Goal: Use online tool/utility: Utilize a website feature to perform a specific function

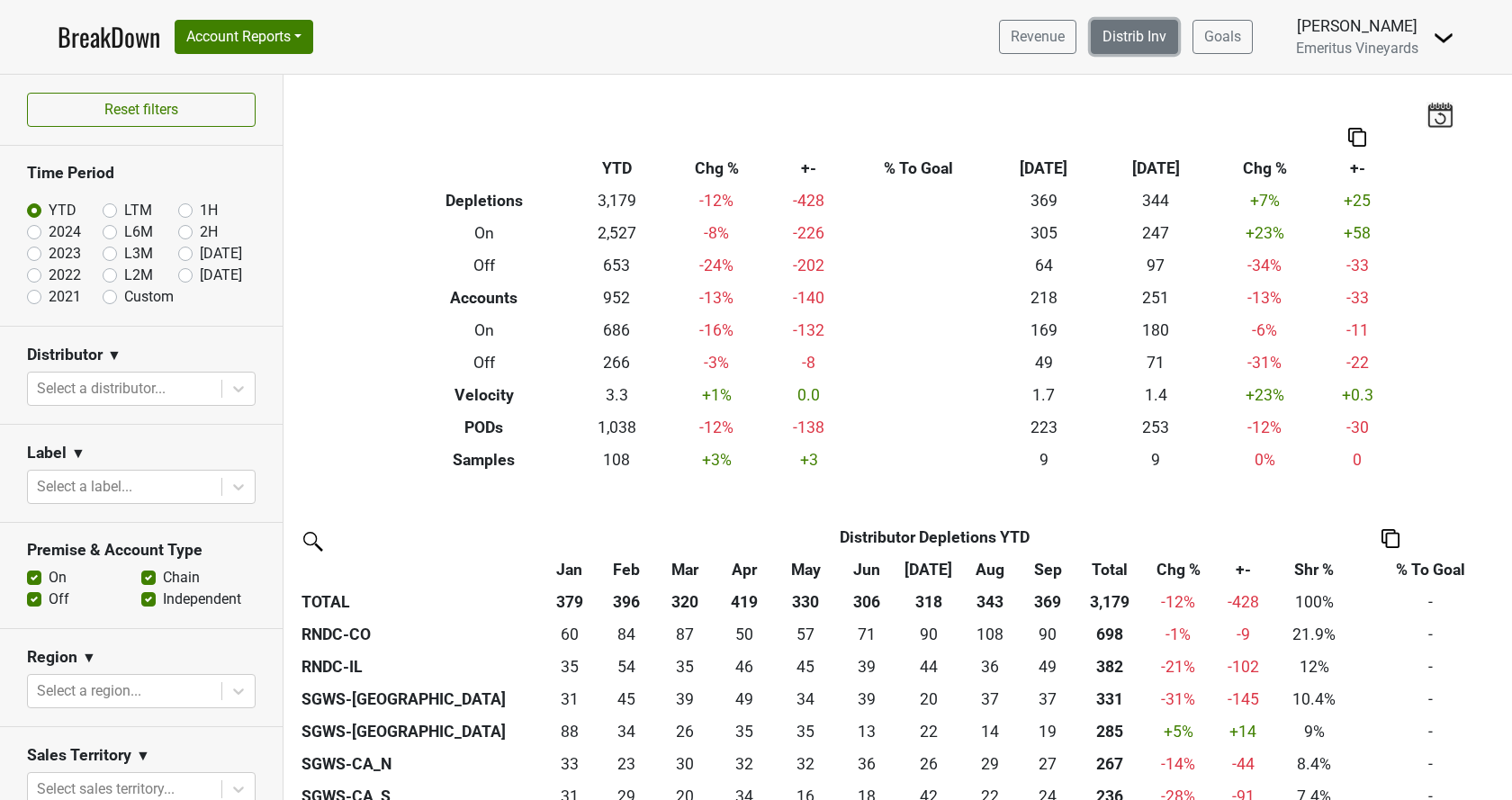
click at [1099, 53] on link "Distrib Inv" at bounding box center [1134, 37] width 88 height 34
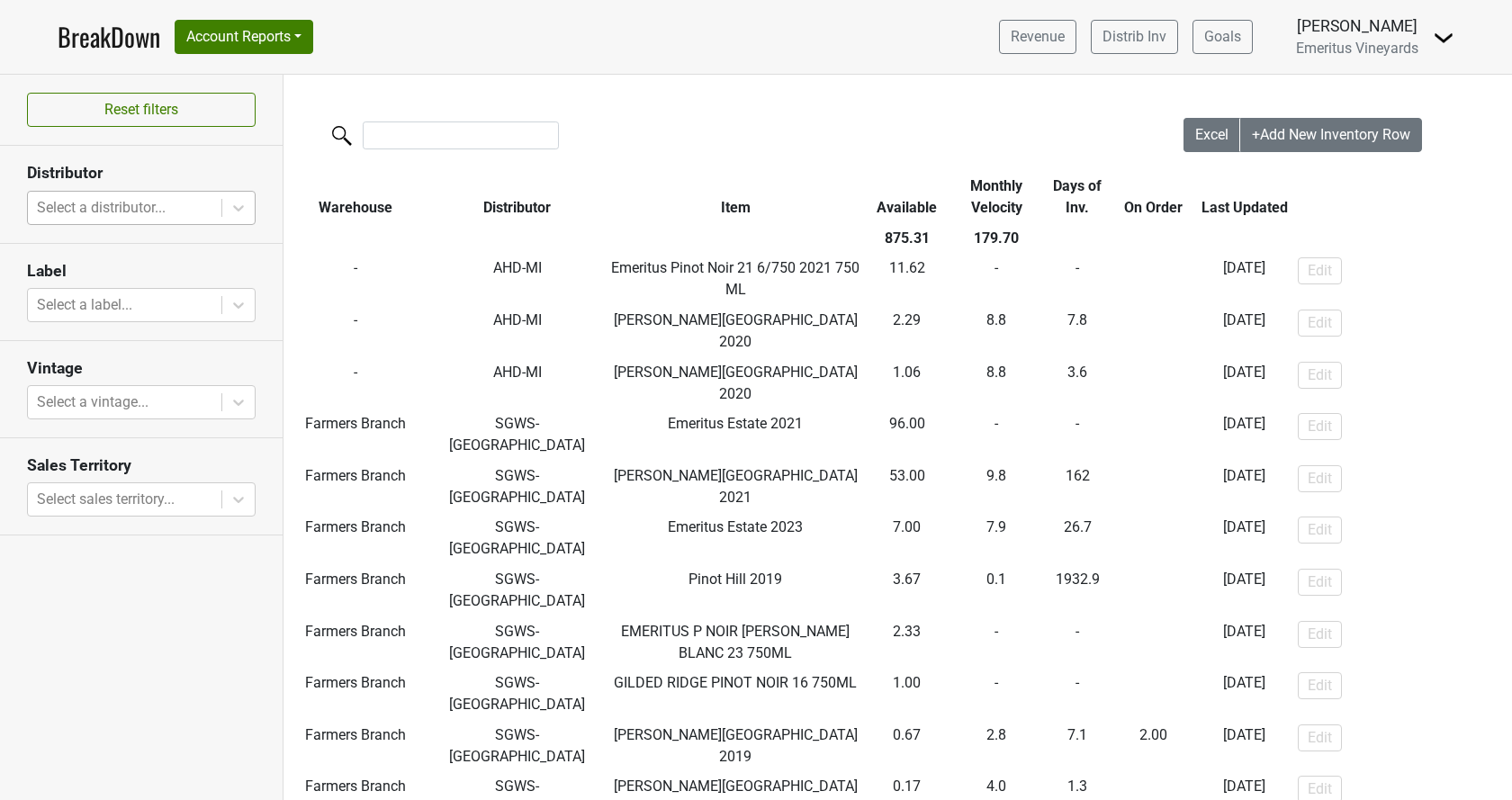
click at [129, 204] on div at bounding box center [124, 208] width 175 height 25
type input "i"
type input "v"
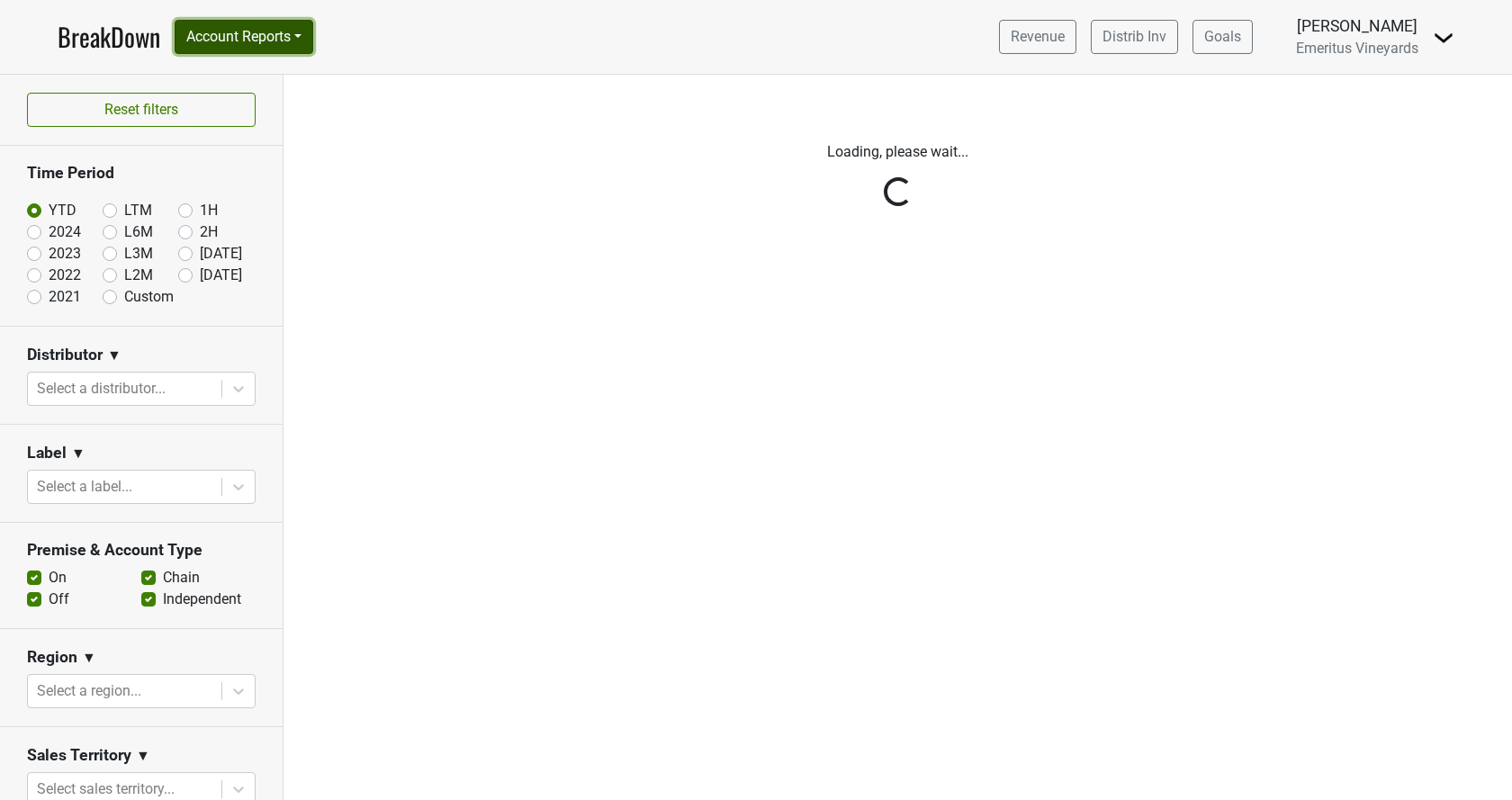
click at [264, 37] on button "Account Reports" at bounding box center [244, 37] width 139 height 34
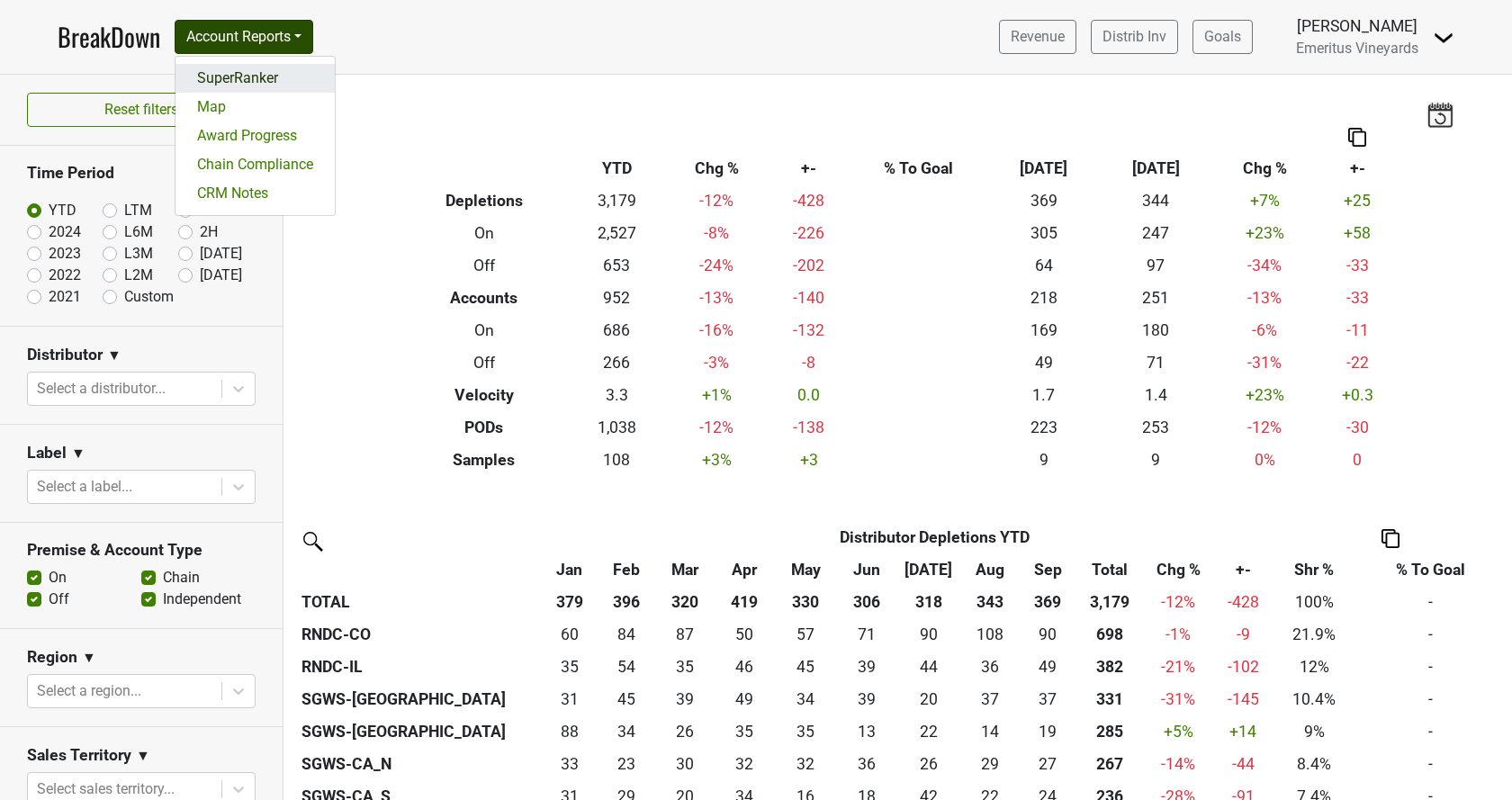
click at [273, 91] on link "SuperRanker" at bounding box center [254, 78] width 159 height 29
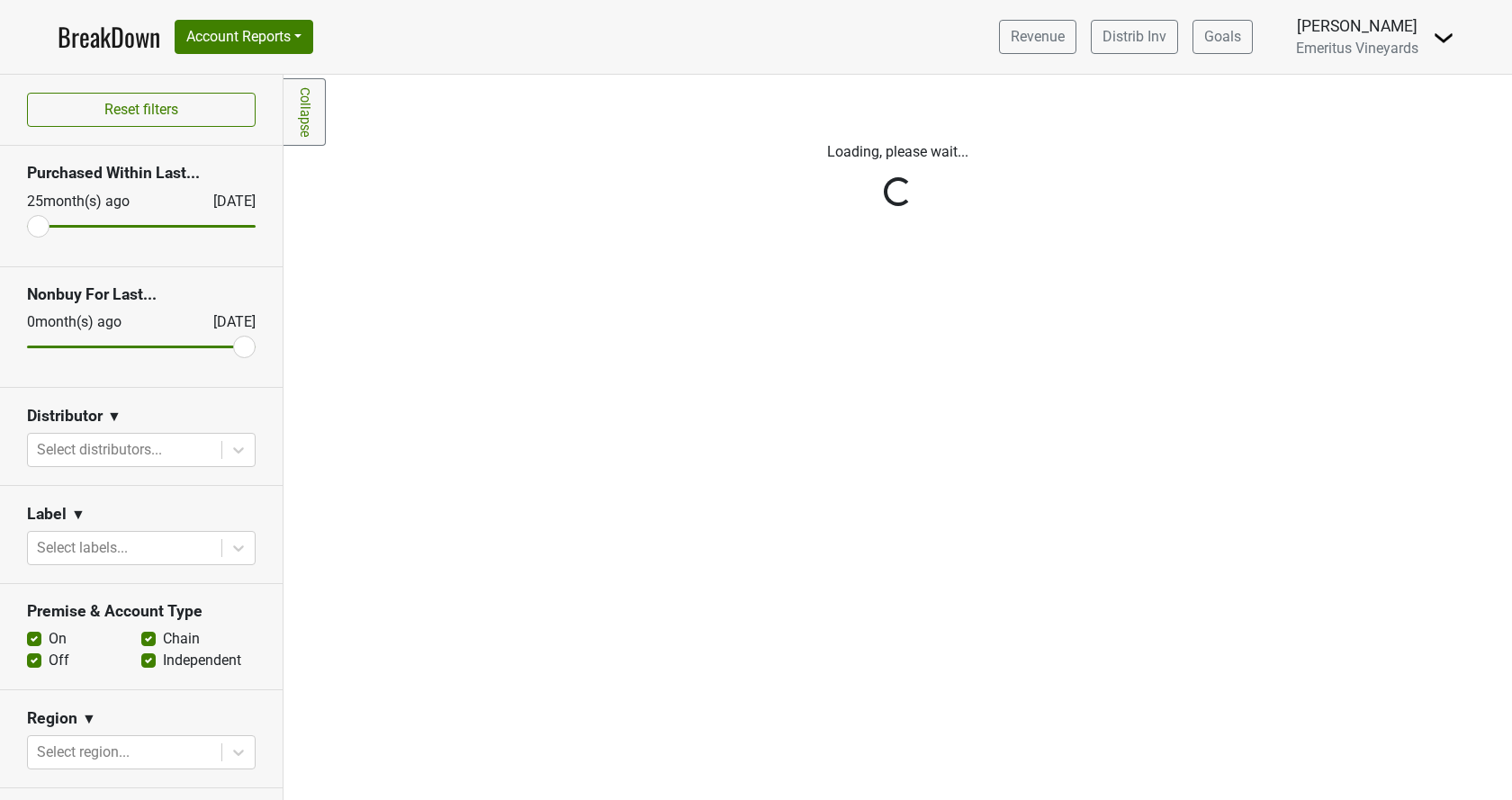
click at [73, 432] on div "Reset filters Purchased Within Last... [DATE] [DATE] Nonbuy For Last... [DATE] …" at bounding box center [142, 438] width 283 height 726
click at [83, 444] on div "Reset filters Purchased Within Last... [DATE] [DATE] Nonbuy For Last... [DATE] …" at bounding box center [142, 438] width 283 height 726
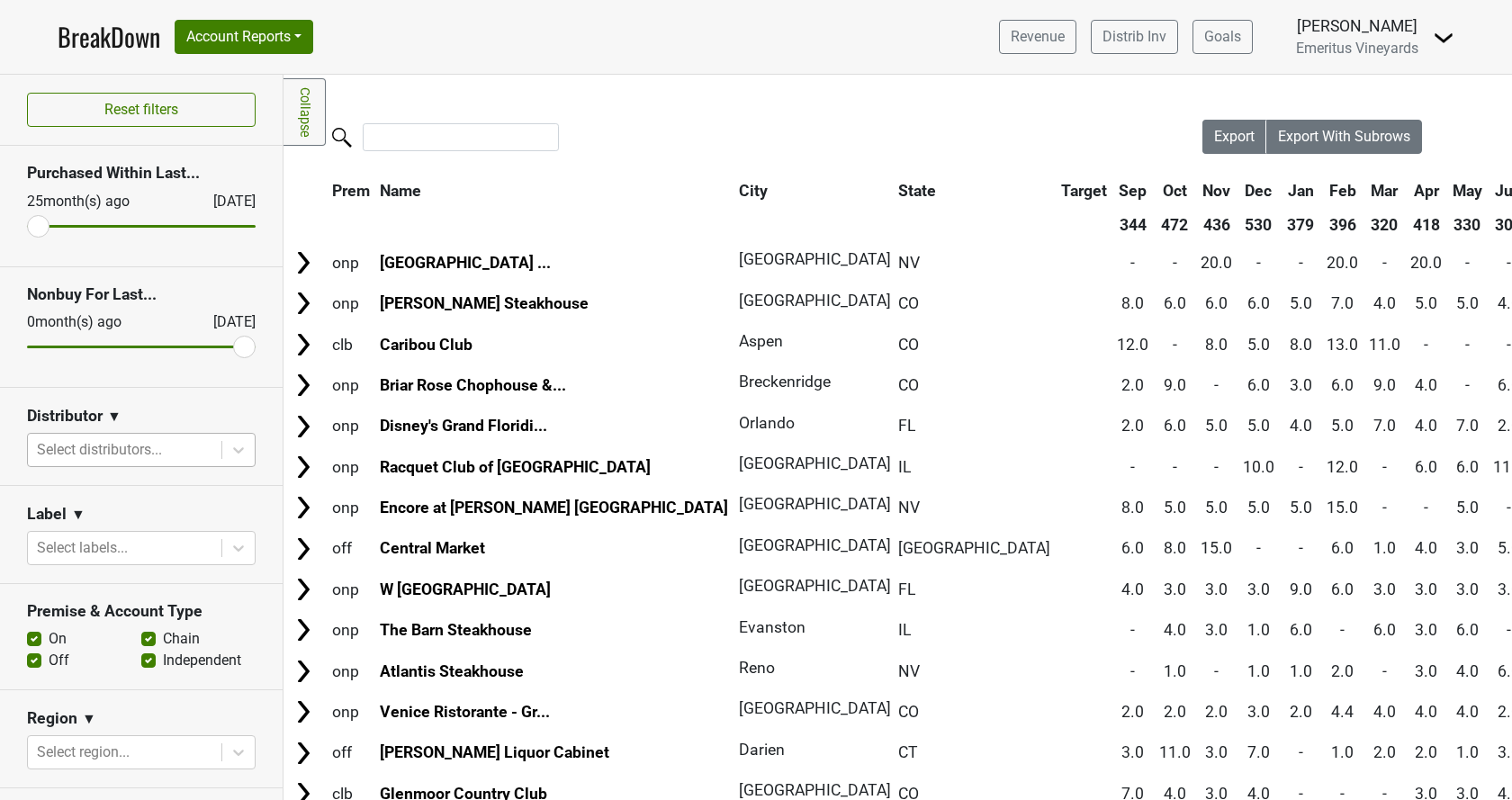
click at [173, 445] on div at bounding box center [124, 450] width 175 height 25
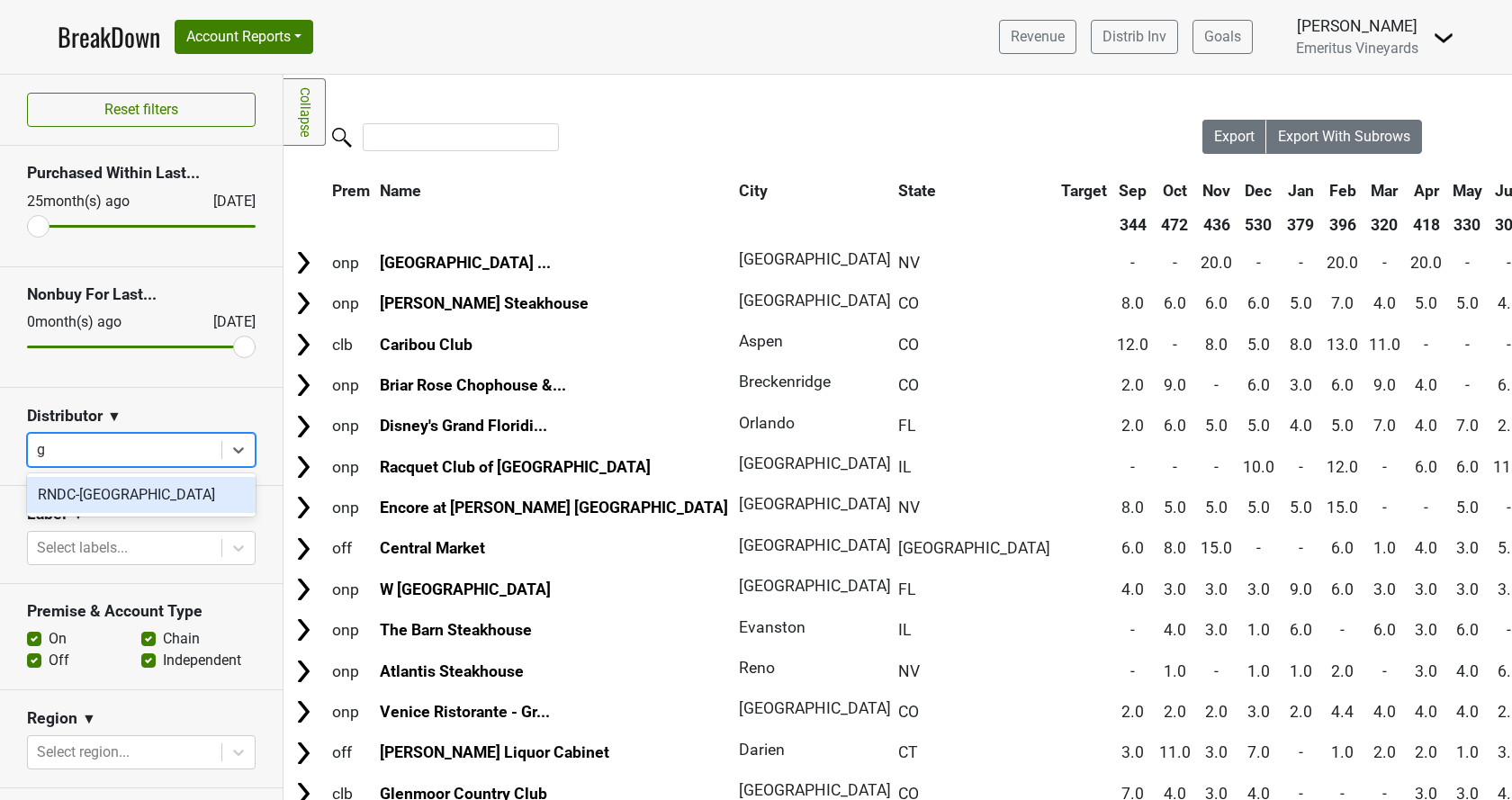
type input "ga"
click at [136, 485] on div "RNDC-[GEOGRAPHIC_DATA]" at bounding box center [141, 494] width 228 height 36
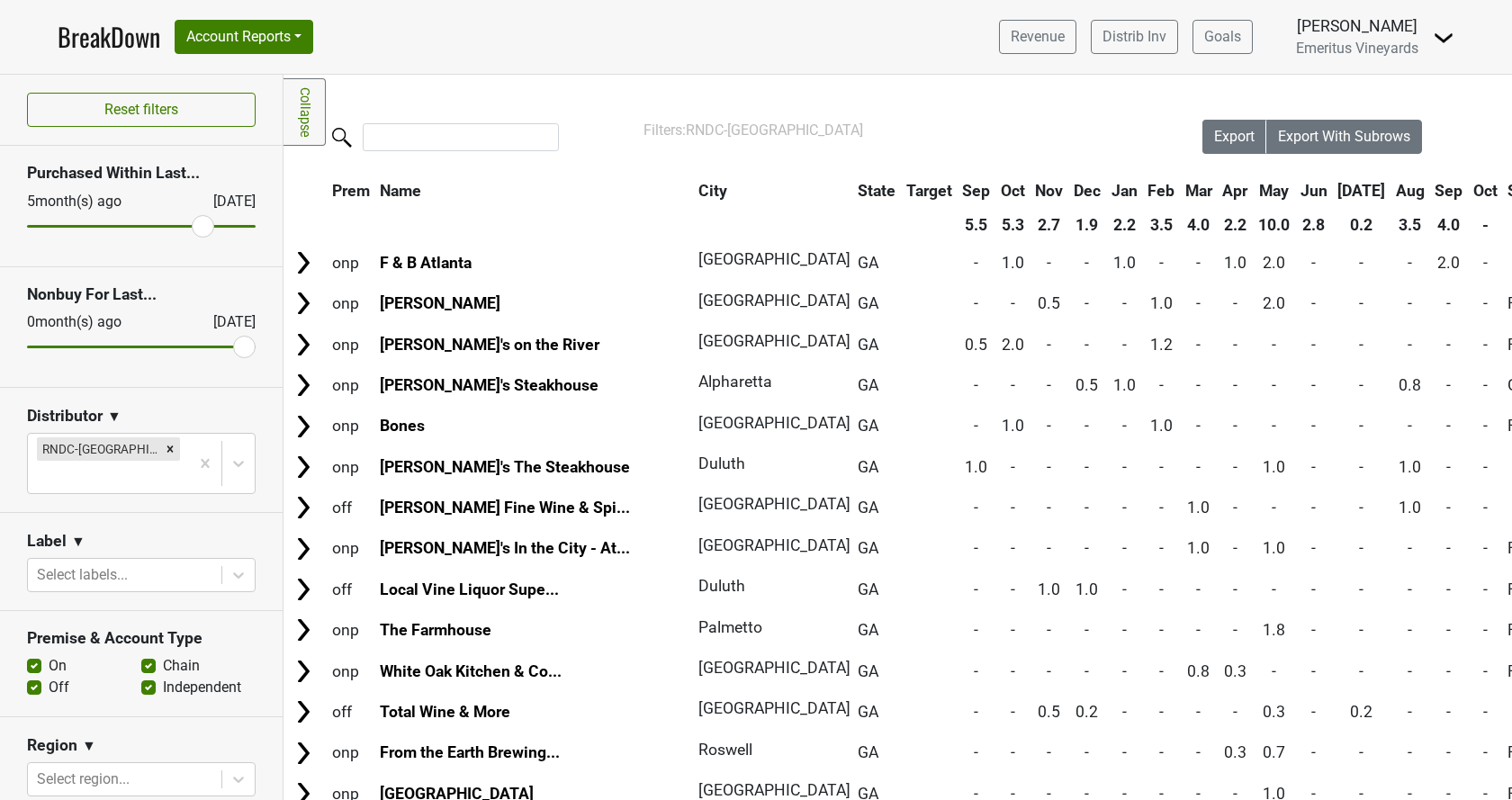
drag, startPoint x: 38, startPoint y: 230, endPoint x: 204, endPoint y: 230, distance: 166.0
type input "5"
click at [204, 227] on input "range" at bounding box center [141, 226] width 228 height 3
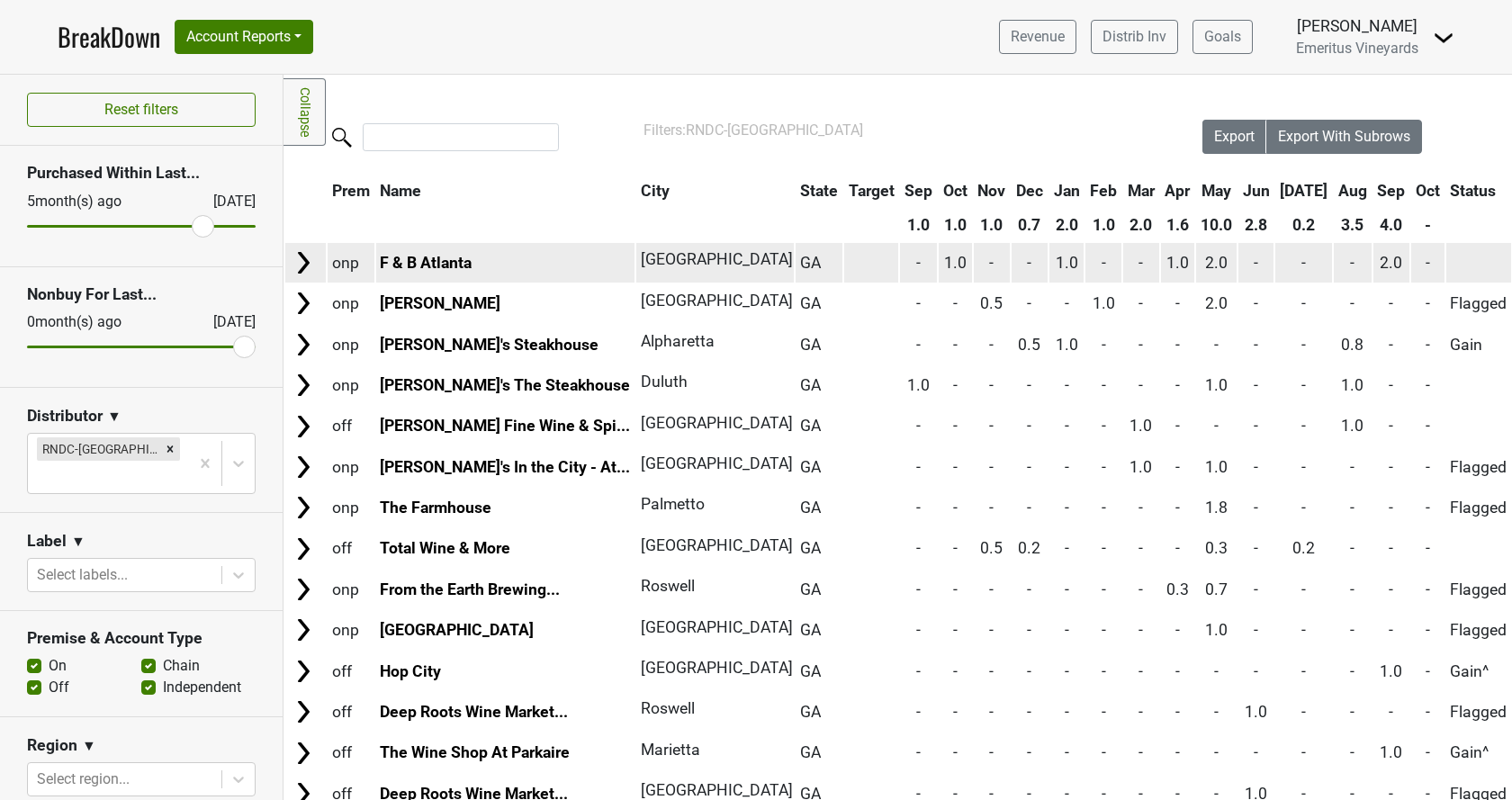
click at [301, 262] on img at bounding box center [304, 263] width 27 height 27
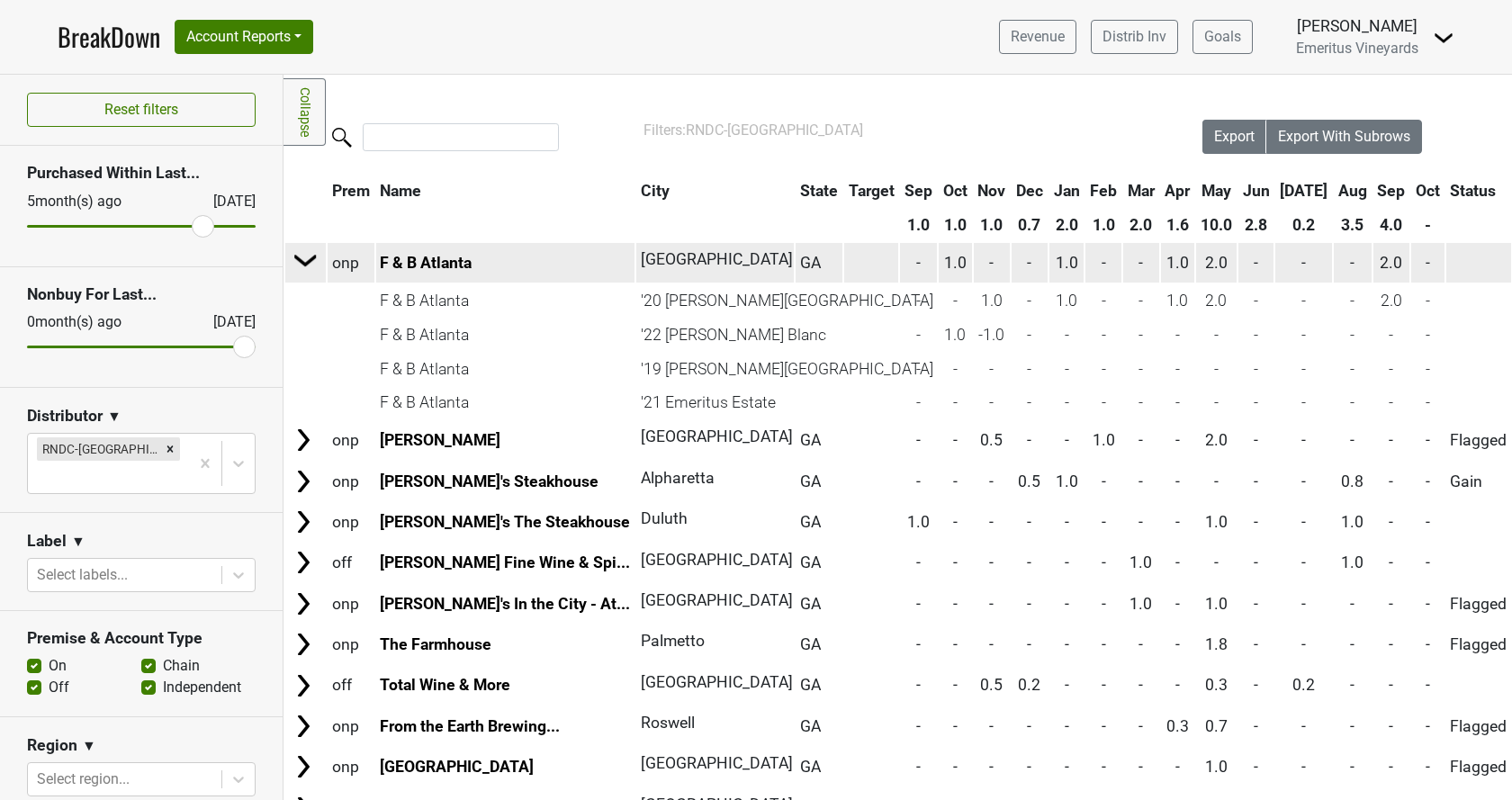
click at [301, 262] on img at bounding box center [305, 260] width 27 height 27
